Goal: Transaction & Acquisition: Purchase product/service

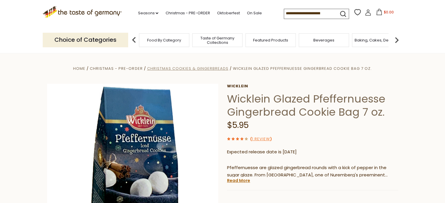
click at [217, 68] on span "Christmas Cookies & Gingerbreads" at bounding box center [187, 69] width 81 height 6
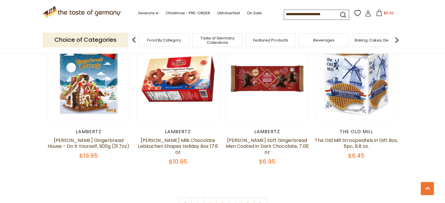
scroll to position [1361, 0]
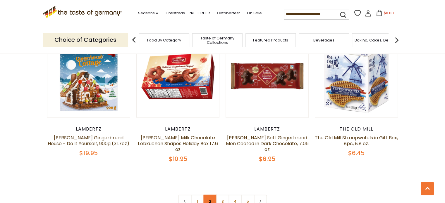
click at [210, 195] on link "2" at bounding box center [209, 201] width 13 height 13
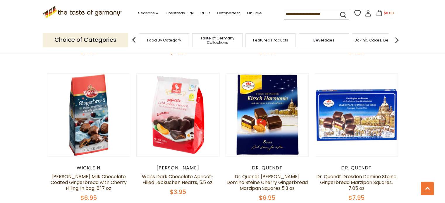
scroll to position [1330, 0]
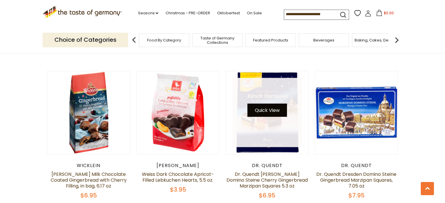
click at [270, 104] on button "Quick View" at bounding box center [266, 110] width 39 height 13
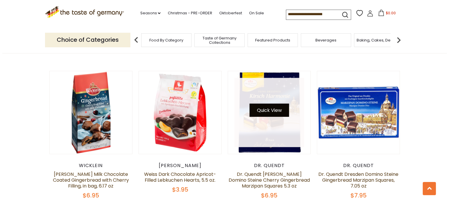
scroll to position [1332, 0]
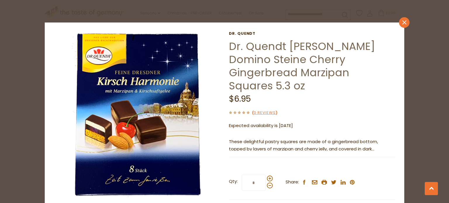
click at [402, 22] on icon at bounding box center [404, 22] width 4 height 4
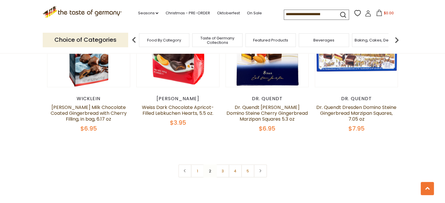
scroll to position [1407, 0]
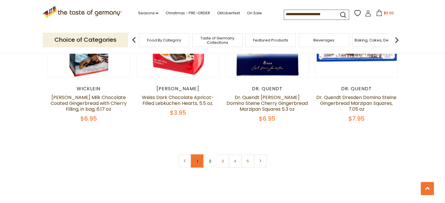
click at [199, 155] on link "1" at bounding box center [197, 161] width 13 height 13
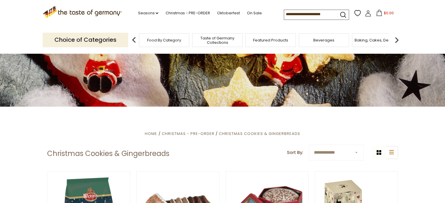
scroll to position [0, 0]
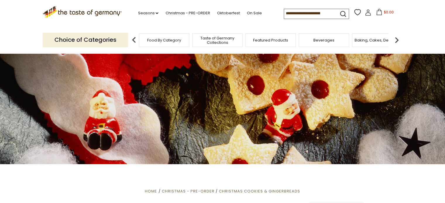
click at [314, 16] on input at bounding box center [308, 13] width 49 height 8
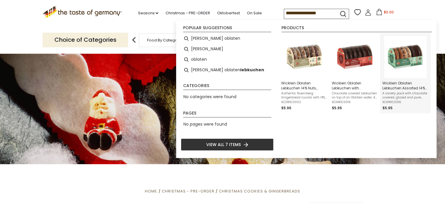
type input "**********"
click at [400, 65] on img "Wicklein Oblaten Lebkuchen Assorted 14% Nuts, 7 oz" at bounding box center [405, 57] width 42 height 42
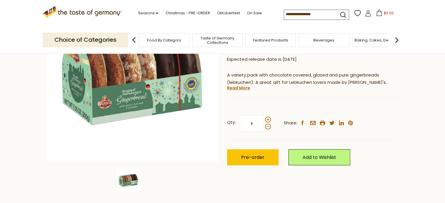
scroll to position [120, 0]
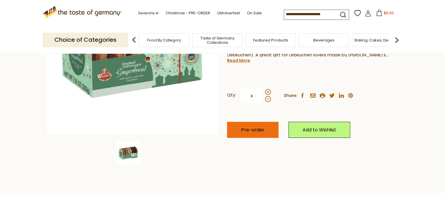
click at [267, 132] on button "Pre-order" at bounding box center [252, 130] width 51 height 16
click at [245, 130] on span "Pre-order" at bounding box center [252, 130] width 23 height 7
click at [258, 127] on span "Pre-order" at bounding box center [252, 130] width 23 height 7
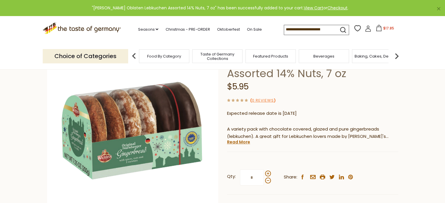
scroll to position [0, 0]
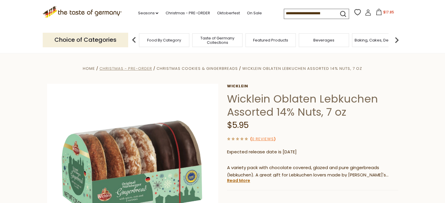
click at [138, 69] on span "Christmas - PRE-ORDER" at bounding box center [125, 69] width 53 height 6
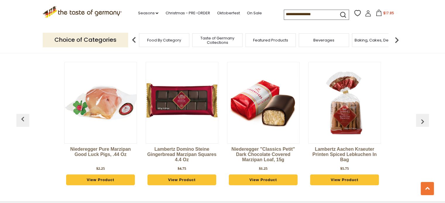
scroll to position [263, 0]
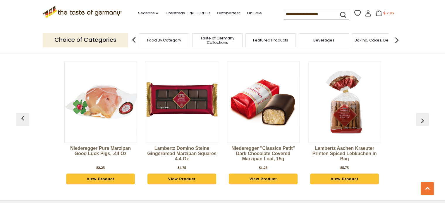
click at [444, 71] on html "star arrow-up arrow-left arrow-right close arrow-down search check-mark plus mi…" at bounding box center [222, 83] width 445 height 693
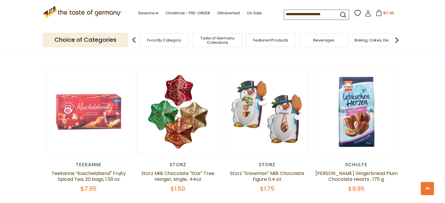
scroll to position [615, 0]
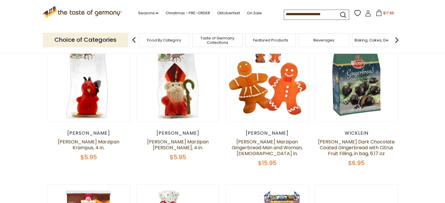
scroll to position [188, 0]
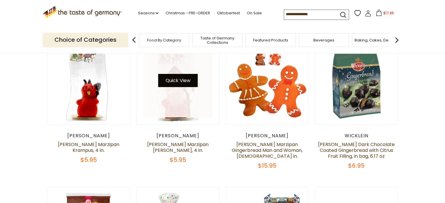
click at [190, 82] on button "Quick View" at bounding box center [177, 80] width 39 height 13
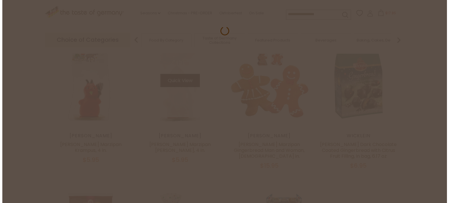
scroll to position [189, 0]
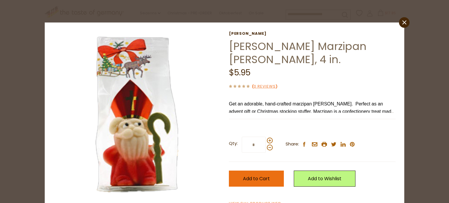
click at [269, 178] on button "Add to Cart" at bounding box center [256, 179] width 55 height 16
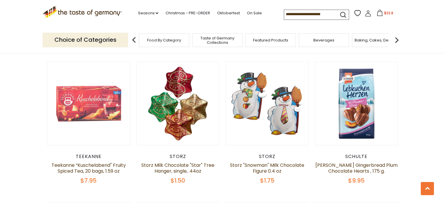
scroll to position [613, 0]
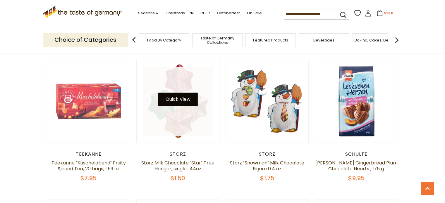
click at [185, 94] on button "Quick View" at bounding box center [177, 99] width 39 height 13
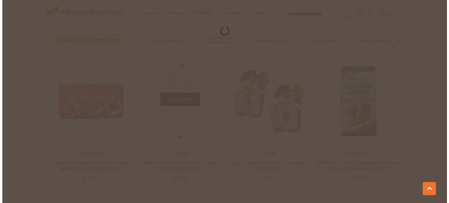
scroll to position [614, 0]
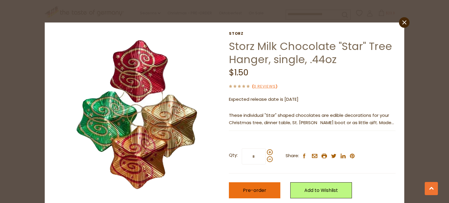
click at [262, 191] on span "Pre-order" at bounding box center [254, 190] width 23 height 7
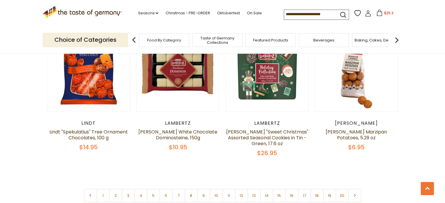
scroll to position [1369, 0]
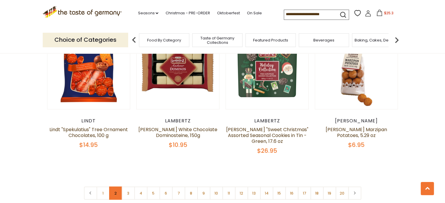
click at [113, 187] on link "2" at bounding box center [115, 193] width 13 height 13
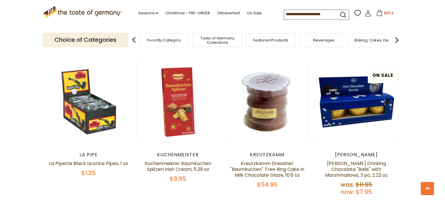
scroll to position [1354, 0]
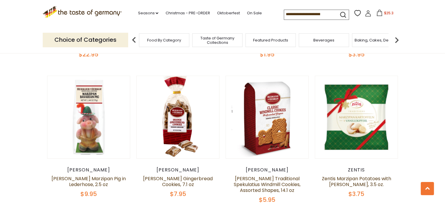
scroll to position [449, 0]
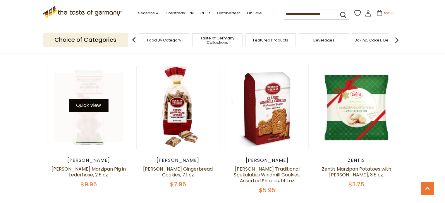
click at [99, 108] on button "Quick View" at bounding box center [88, 105] width 39 height 13
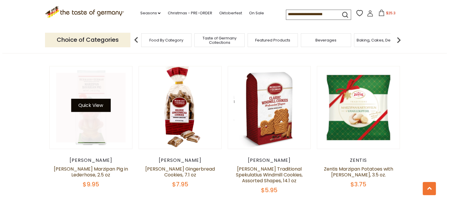
scroll to position [450, 0]
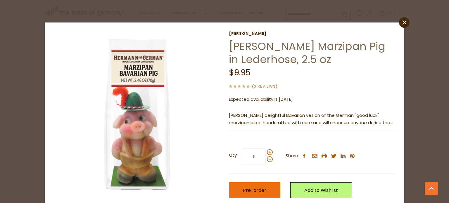
click at [255, 186] on button "Pre-order" at bounding box center [254, 190] width 51 height 16
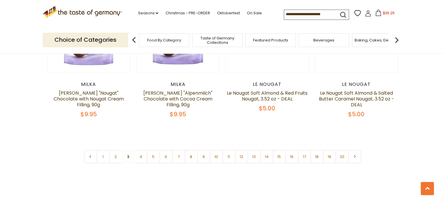
scroll to position [1402, 0]
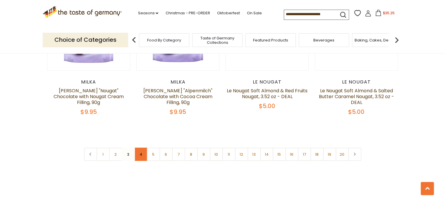
click at [141, 148] on link "4" at bounding box center [140, 154] width 13 height 13
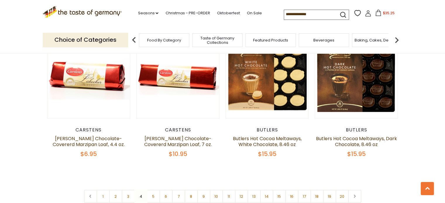
scroll to position [1372, 0]
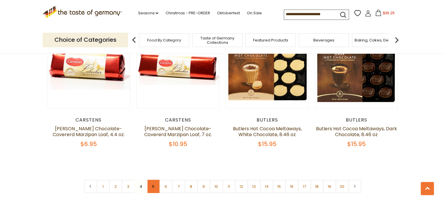
click at [156, 180] on link "5" at bounding box center [153, 186] width 13 height 13
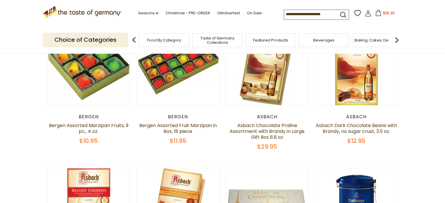
scroll to position [202, 0]
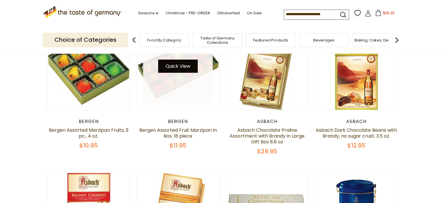
click at [186, 68] on button "Quick View" at bounding box center [177, 66] width 39 height 13
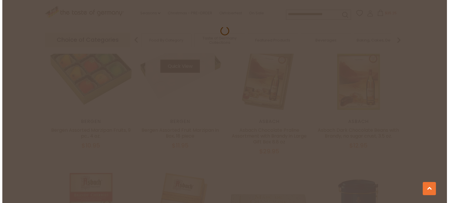
scroll to position [203, 0]
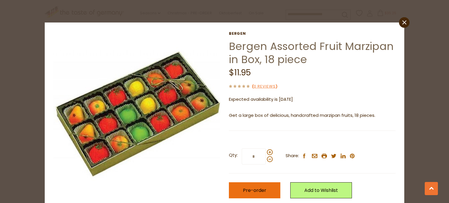
click at [253, 191] on span "Pre-order" at bounding box center [254, 190] width 23 height 7
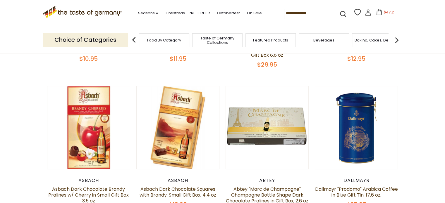
scroll to position [12, 0]
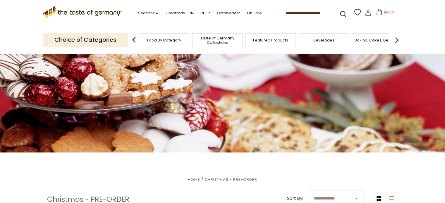
click at [287, 13] on input at bounding box center [308, 13] width 49 height 8
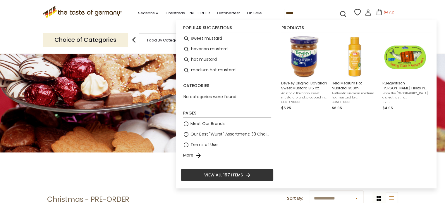
click at [309, 11] on input "****" at bounding box center [308, 13] width 49 height 8
type input "*******"
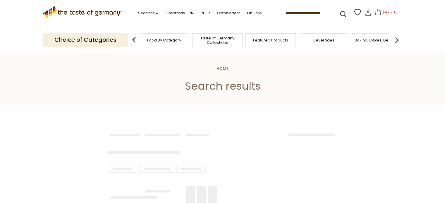
type input "*******"
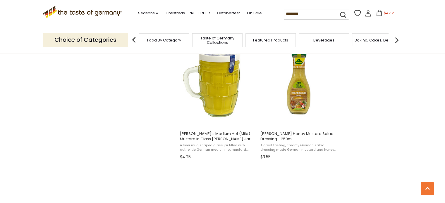
scroll to position [505, 0]
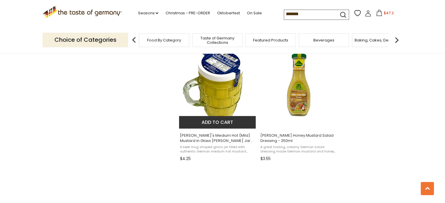
click at [221, 119] on button "Add to cart" at bounding box center [217, 122] width 77 height 13
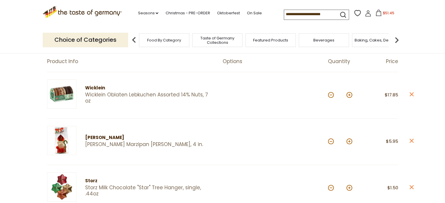
scroll to position [63, 0]
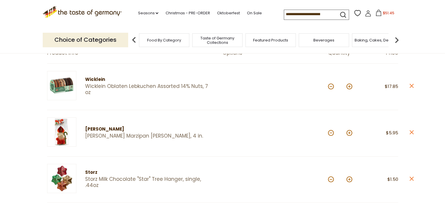
drag, startPoint x: 448, startPoint y: 43, endPoint x: 449, endPoint y: 56, distance: 12.3
click at [331, 85] on button at bounding box center [331, 87] width 6 height 6
type input "*"
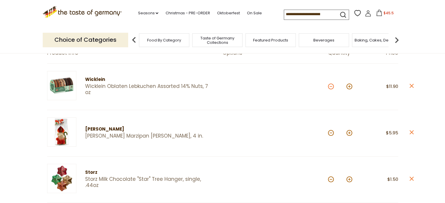
click at [329, 87] on button at bounding box center [331, 87] width 6 height 6
type input "*"
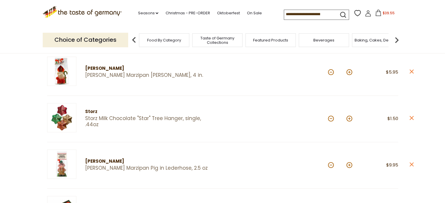
scroll to position [119, 0]
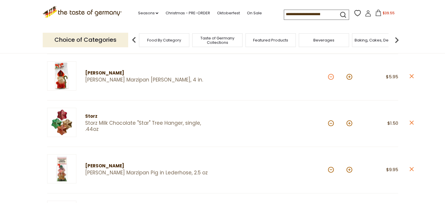
click at [332, 77] on button at bounding box center [331, 77] width 6 height 6
type input "*"
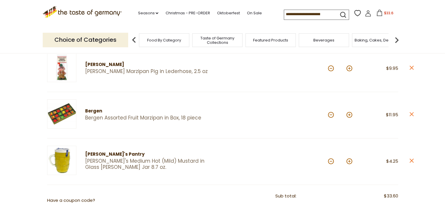
scroll to position [173, 0]
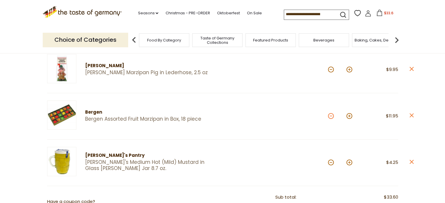
click at [330, 118] on button at bounding box center [331, 116] width 6 height 6
type input "*"
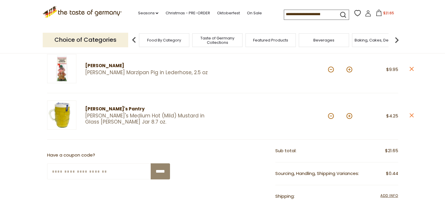
click at [295, 14] on input at bounding box center [308, 14] width 49 height 8
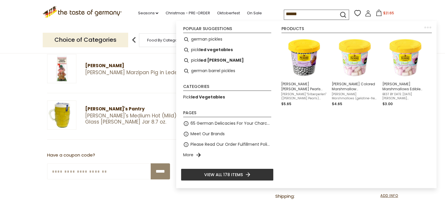
type input "*******"
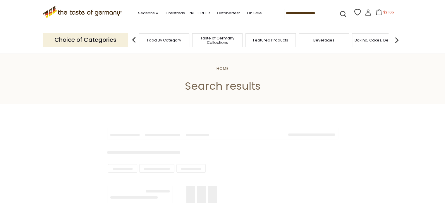
type input "*******"
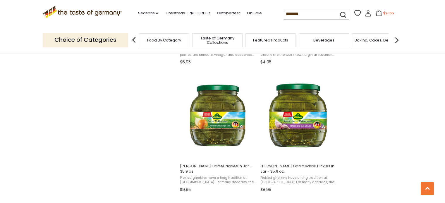
scroll to position [593, 0]
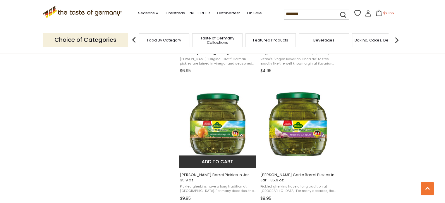
click at [221, 111] on img "Kuehne Barrel Pickles in Jar - 35.9 oz." at bounding box center [217, 124] width 77 height 77
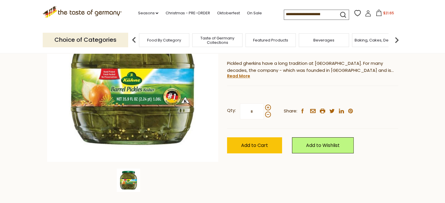
scroll to position [125, 0]
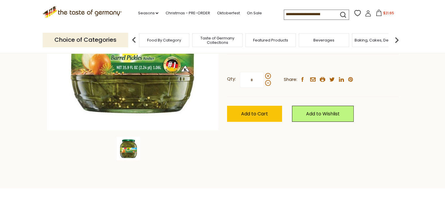
drag, startPoint x: 448, startPoint y: 16, endPoint x: 449, endPoint y: 40, distance: 24.0
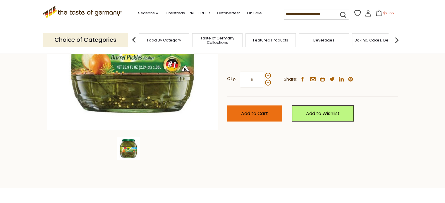
click at [254, 113] on span "Add to Cart" at bounding box center [254, 113] width 27 height 7
click at [252, 112] on span "Add to Cart" at bounding box center [254, 113] width 27 height 7
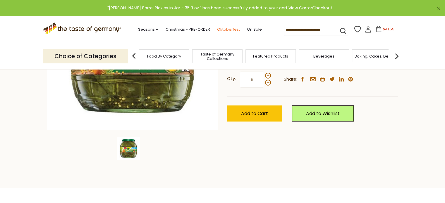
click at [227, 28] on link "Oktoberfest" at bounding box center [228, 29] width 23 height 6
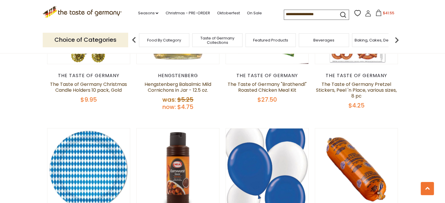
scroll to position [1270, 0]
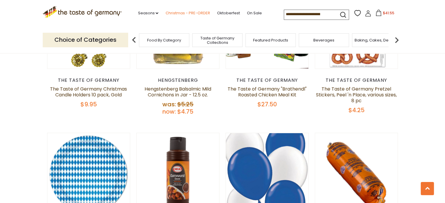
click at [175, 13] on link "Christmas - PRE-ORDER" at bounding box center [187, 13] width 44 height 6
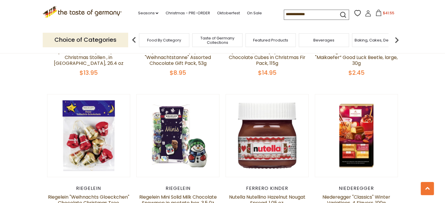
scroll to position [796, 0]
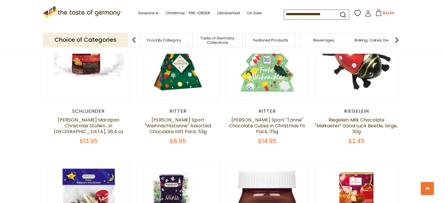
click at [398, 38] on img at bounding box center [397, 40] width 12 height 12
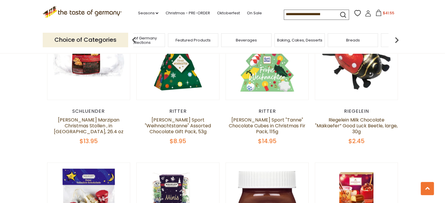
click at [396, 39] on img at bounding box center [397, 40] width 12 height 12
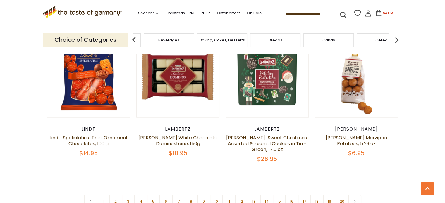
scroll to position [1363, 0]
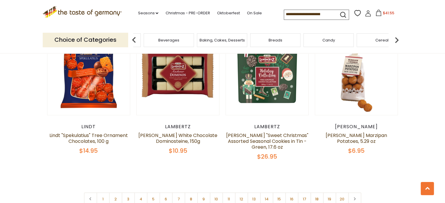
click at [102, 13] on icon ".st0{fill:#EDD300;} .st1{fill:#D33E21;}" at bounding box center [82, 12] width 79 height 12
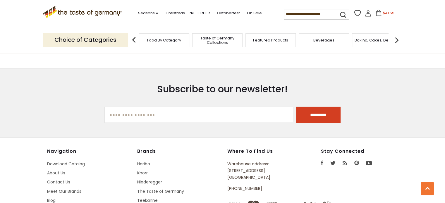
scroll to position [813, 0]
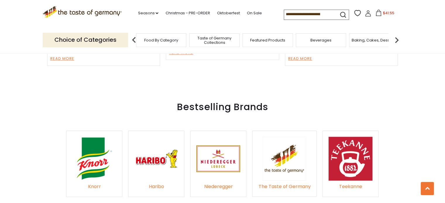
click at [157, 39] on span "Food By Category" at bounding box center [161, 40] width 34 height 4
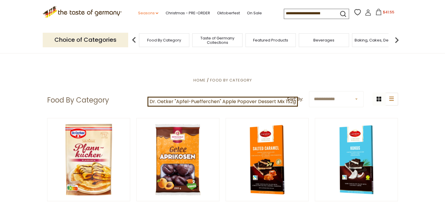
click at [147, 13] on link "Seasons dropdown_arrow" at bounding box center [148, 13] width 20 height 6
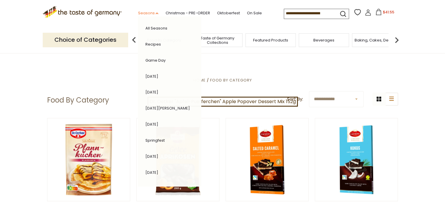
click at [147, 13] on link "Seasons dropdown_arrow" at bounding box center [148, 13] width 20 height 6
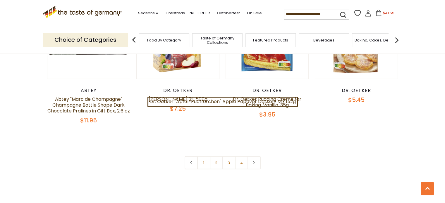
scroll to position [1287, 0]
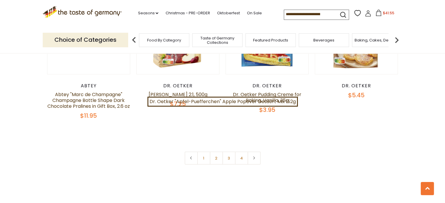
click at [327, 41] on span "Beverages" at bounding box center [323, 40] width 21 height 4
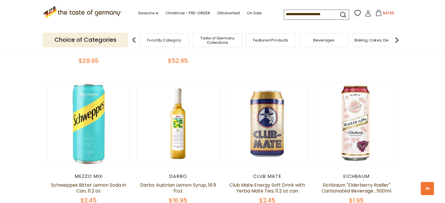
scroll to position [300, 0]
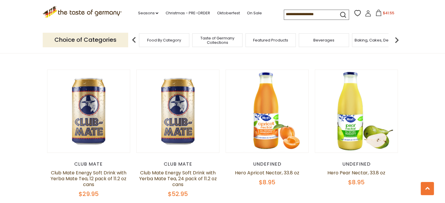
click at [161, 41] on span "Food By Category" at bounding box center [164, 40] width 34 height 4
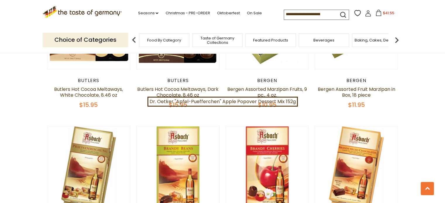
scroll to position [952, 0]
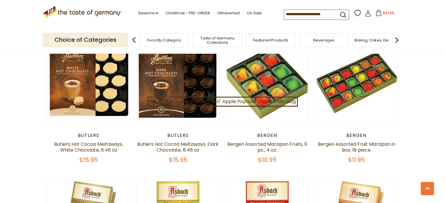
click at [394, 38] on img at bounding box center [397, 40] width 12 height 12
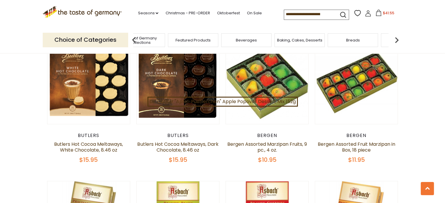
click at [394, 38] on img at bounding box center [397, 40] width 12 height 12
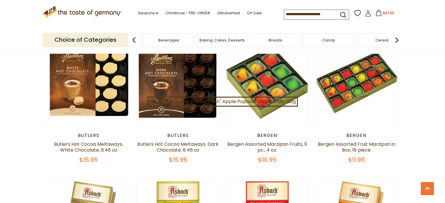
click at [394, 38] on img at bounding box center [397, 40] width 12 height 12
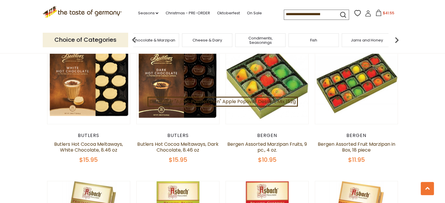
click at [394, 38] on img at bounding box center [397, 40] width 12 height 12
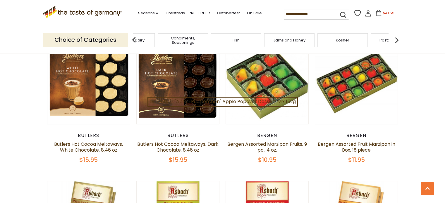
click at [394, 38] on img at bounding box center [397, 40] width 12 height 12
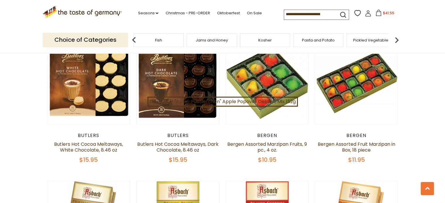
click at [394, 38] on img at bounding box center [397, 40] width 12 height 12
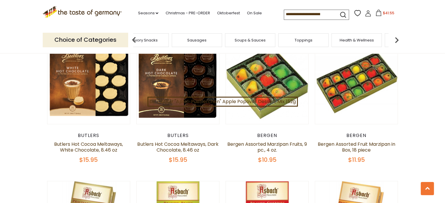
click at [394, 38] on img at bounding box center [397, 40] width 12 height 12
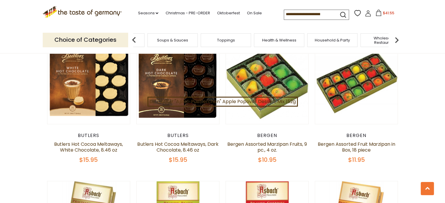
click at [394, 38] on img at bounding box center [397, 40] width 12 height 12
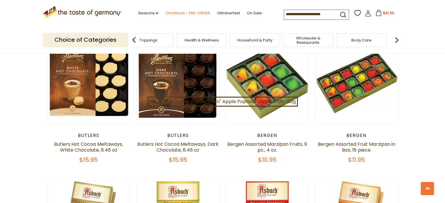
click at [170, 15] on link "Christmas - PRE-ORDER" at bounding box center [187, 13] width 44 height 6
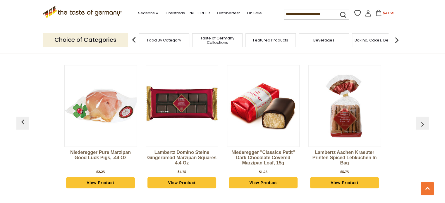
scroll to position [1587, 0]
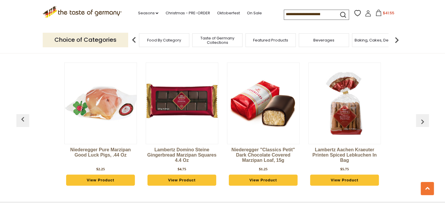
click at [107, 119] on img at bounding box center [101, 104] width 72 height 72
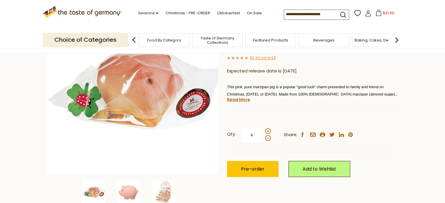
scroll to position [142, 0]
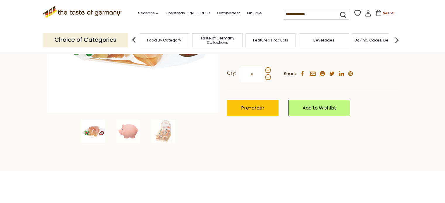
drag, startPoint x: 447, startPoint y: 32, endPoint x: 449, endPoint y: 57, distance: 25.8
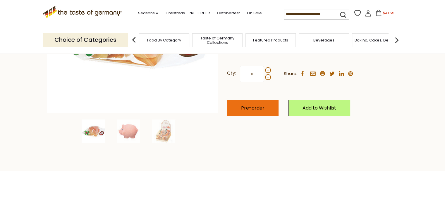
click at [247, 105] on span "Pre-order" at bounding box center [252, 108] width 23 height 7
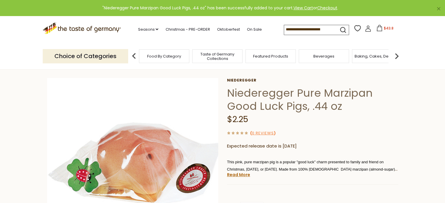
scroll to position [0, 0]
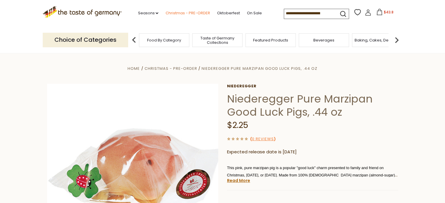
click at [177, 11] on link "Christmas - PRE-ORDER" at bounding box center [187, 13] width 44 height 6
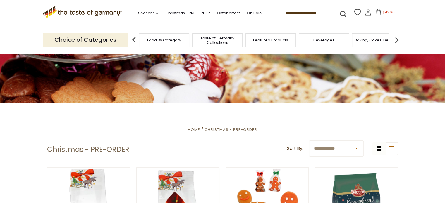
scroll to position [94, 0]
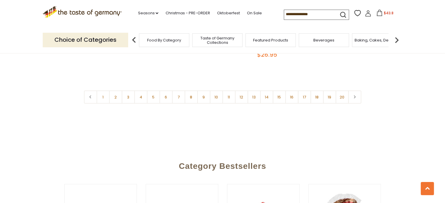
scroll to position [1468, 0]
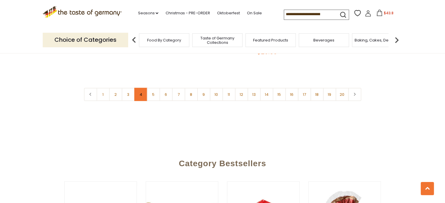
click at [141, 88] on link "4" at bounding box center [140, 94] width 13 height 13
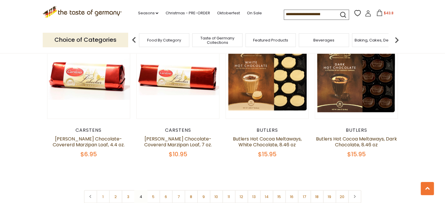
scroll to position [1366, 0]
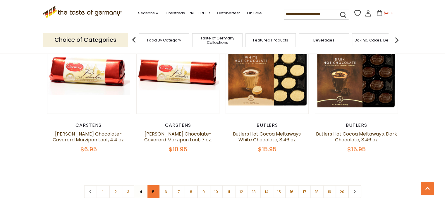
click at [152, 185] on link "5" at bounding box center [153, 191] width 13 height 13
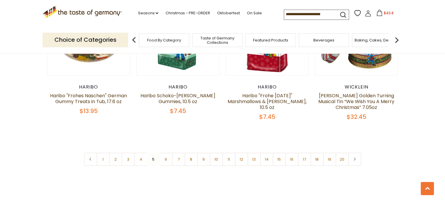
scroll to position [1422, 0]
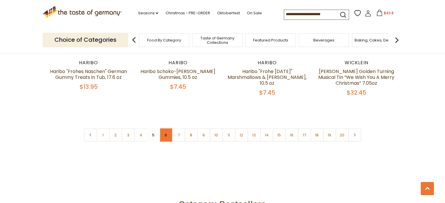
click at [164, 129] on link "6" at bounding box center [165, 135] width 13 height 13
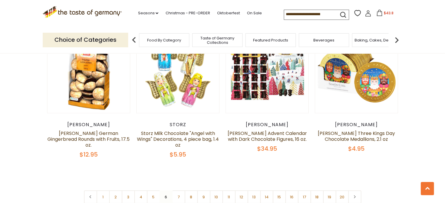
scroll to position [1368, 0]
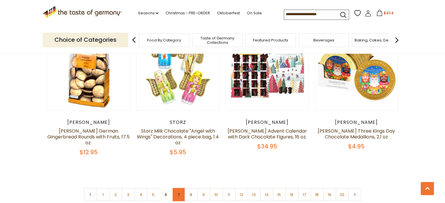
click at [177, 188] on link "7" at bounding box center [178, 194] width 13 height 13
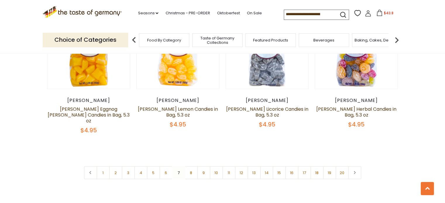
scroll to position [1371, 0]
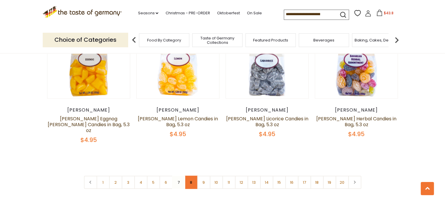
click at [193, 176] on link "8" at bounding box center [190, 182] width 13 height 13
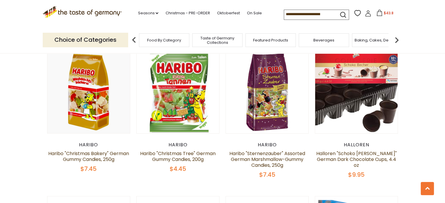
scroll to position [613, 0]
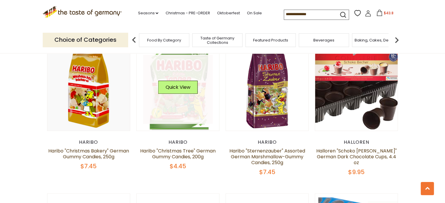
click at [181, 114] on link at bounding box center [178, 90] width 70 height 70
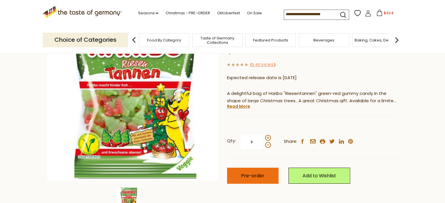
click at [244, 177] on span "Pre-order" at bounding box center [252, 175] width 23 height 7
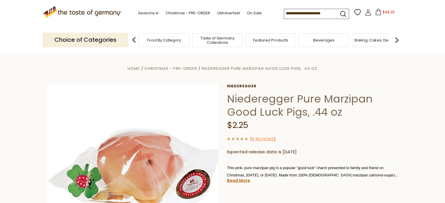
click at [382, 39] on span "Baking, Cakes, Desserts" at bounding box center [376, 40] width 45 height 4
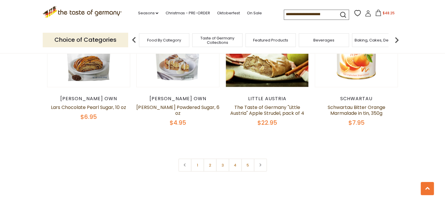
scroll to position [1419, 0]
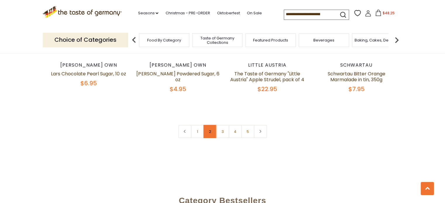
click at [209, 125] on link "2" at bounding box center [209, 131] width 13 height 13
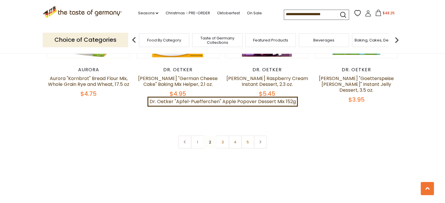
scroll to position [1405, 0]
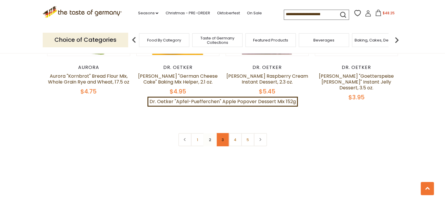
click at [222, 133] on link "3" at bounding box center [222, 139] width 13 height 13
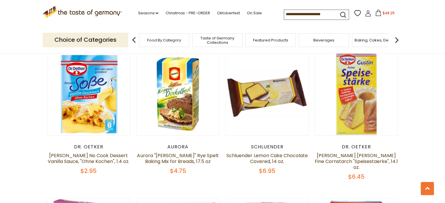
scroll to position [85, 0]
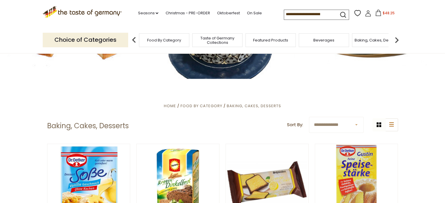
click at [385, 14] on span "$48.25" at bounding box center [388, 13] width 12 height 5
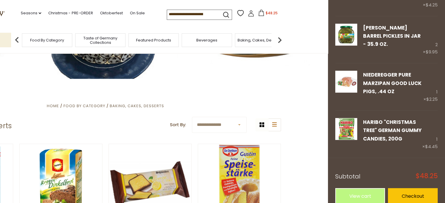
scroll to position [0, 0]
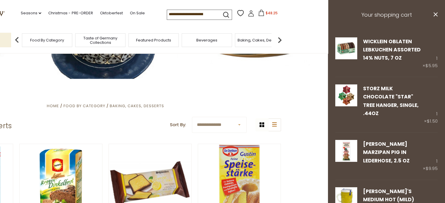
click at [278, 40] on img at bounding box center [280, 40] width 12 height 12
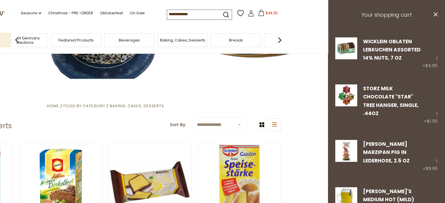
click at [278, 40] on img at bounding box center [280, 40] width 12 height 12
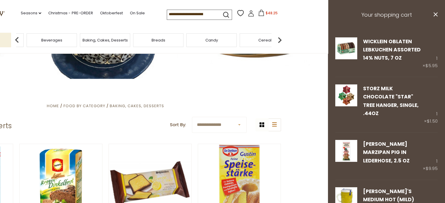
click at [110, 42] on span "Baking, Cakes, Desserts" at bounding box center [104, 40] width 45 height 4
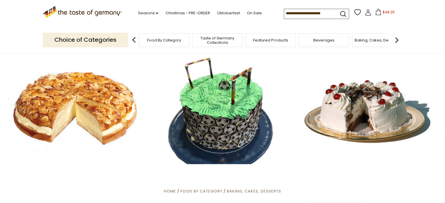
click at [398, 37] on img at bounding box center [397, 40] width 12 height 12
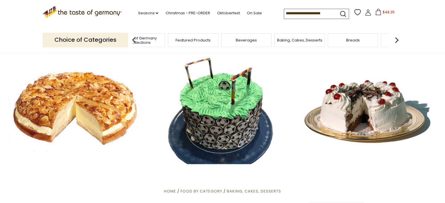
click at [398, 37] on img at bounding box center [397, 40] width 12 height 12
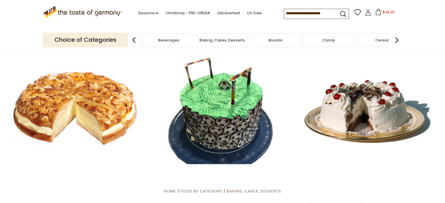
click at [398, 37] on img at bounding box center [397, 40] width 12 height 12
click at [366, 43] on div "Cookies" at bounding box center [357, 40] width 50 height 14
click at [356, 40] on span "Cookies" at bounding box center [362, 40] width 16 height 4
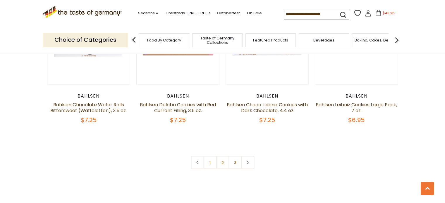
scroll to position [1380, 0]
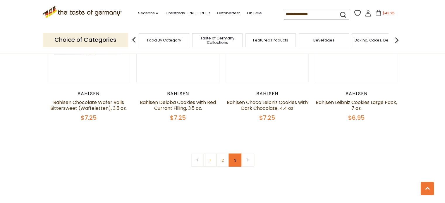
click at [237, 155] on link "3" at bounding box center [234, 160] width 13 height 13
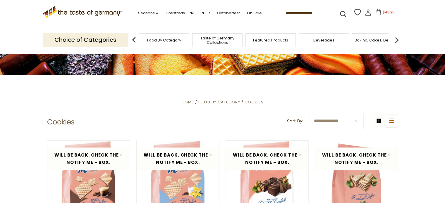
scroll to position [0, 0]
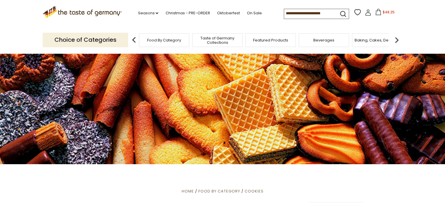
click at [380, 13] on button "$48.25" at bounding box center [384, 13] width 25 height 9
